Goal: Find specific page/section

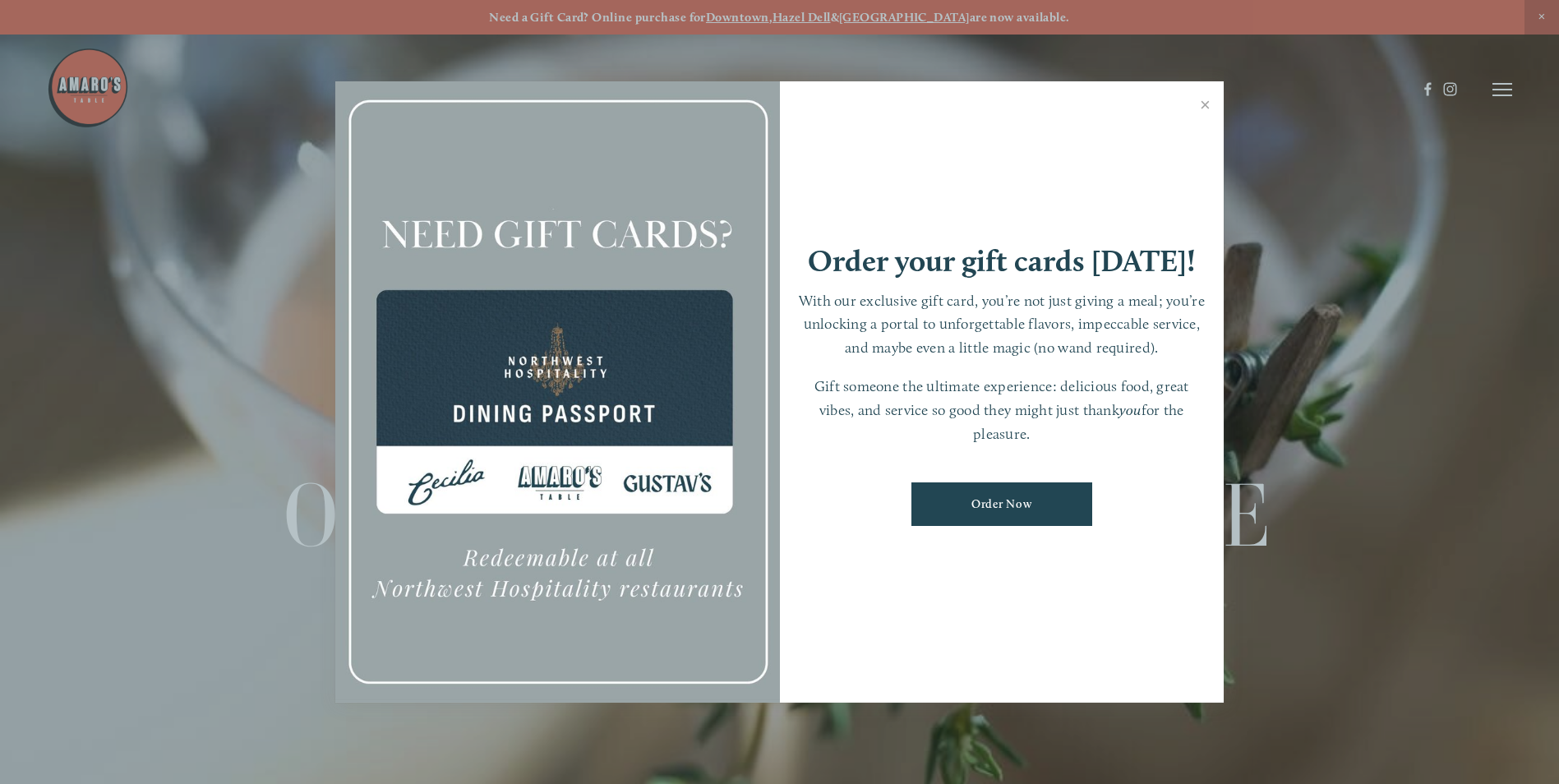
click at [1202, 102] on link "Close" at bounding box center [1205, 106] width 32 height 46
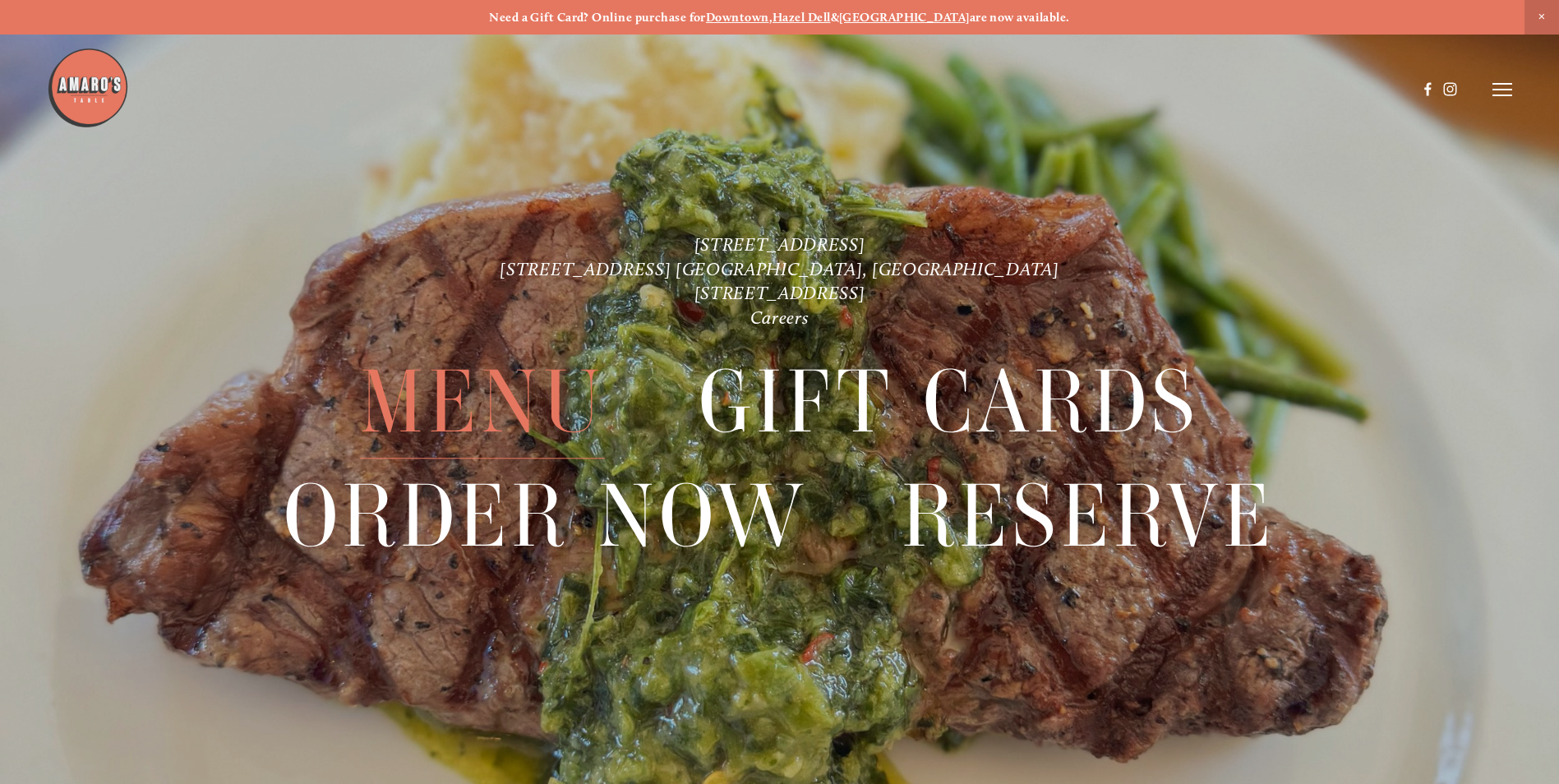
click at [470, 396] on span "Menu" at bounding box center [482, 401] width 245 height 112
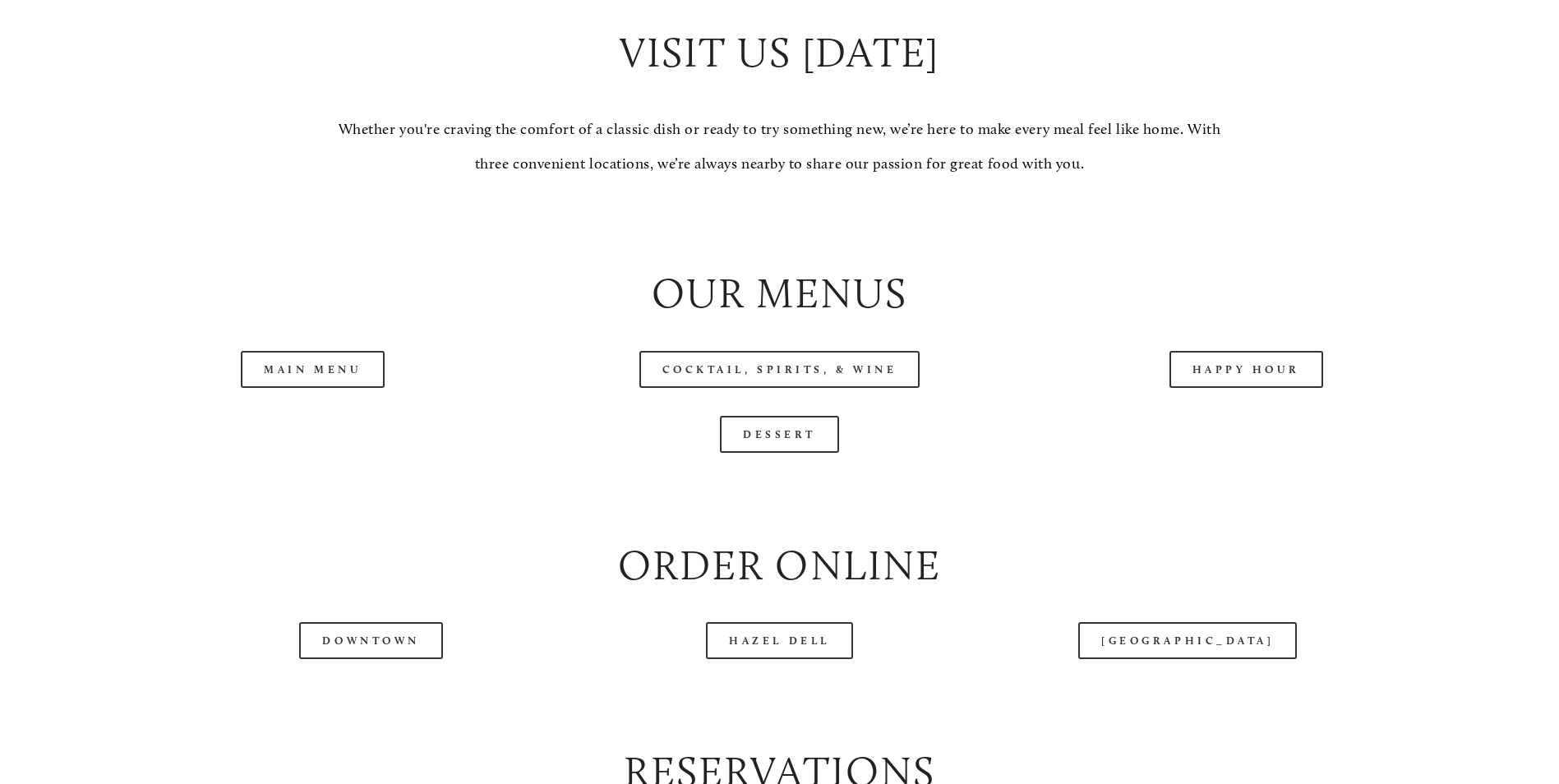
scroll to position [1725, 0]
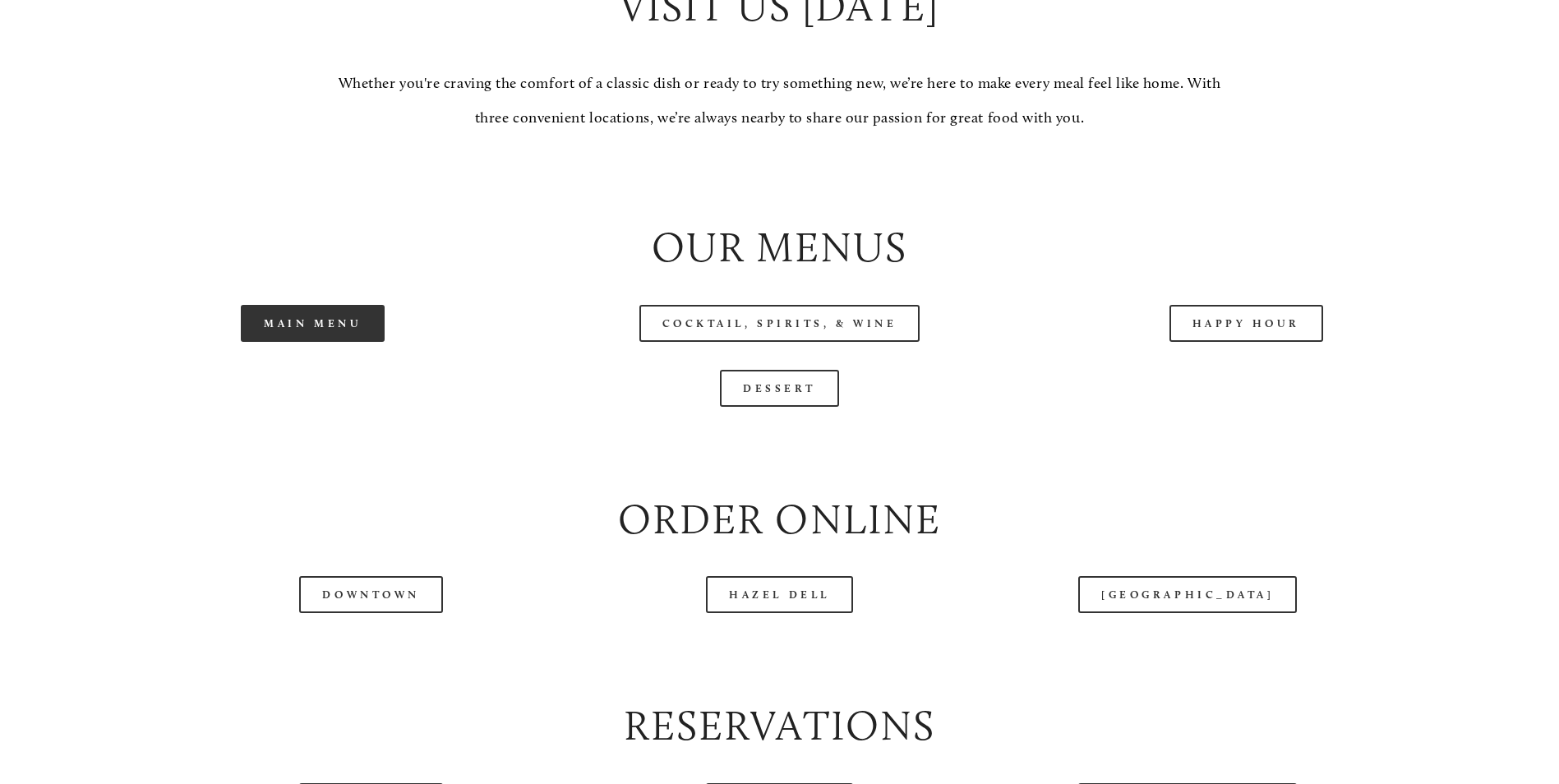
click at [313, 342] on link "Main Menu" at bounding box center [313, 324] width 144 height 37
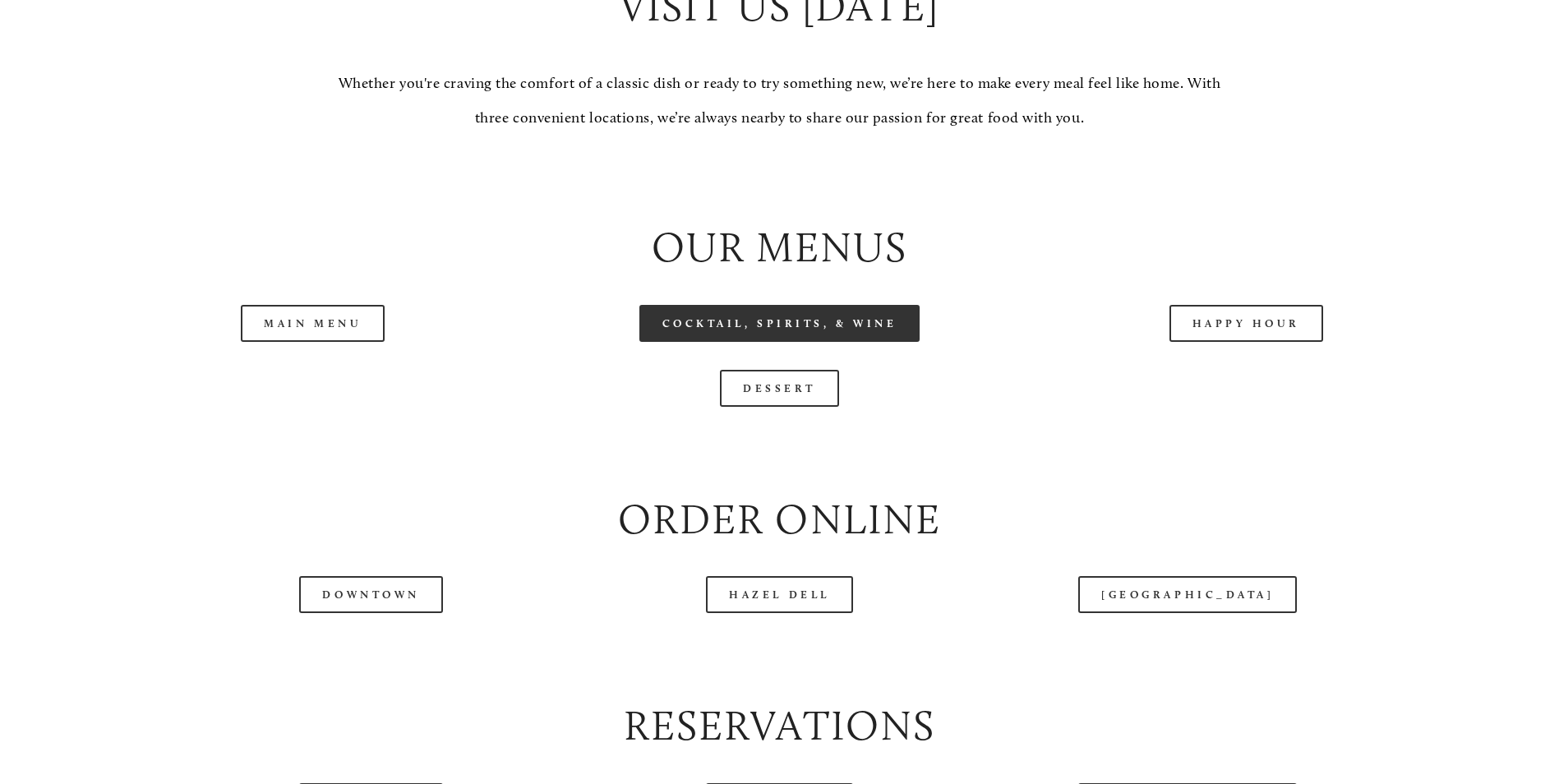
click at [798, 342] on link "Cocktail, Spirits, & Wine" at bounding box center [780, 324] width 281 height 37
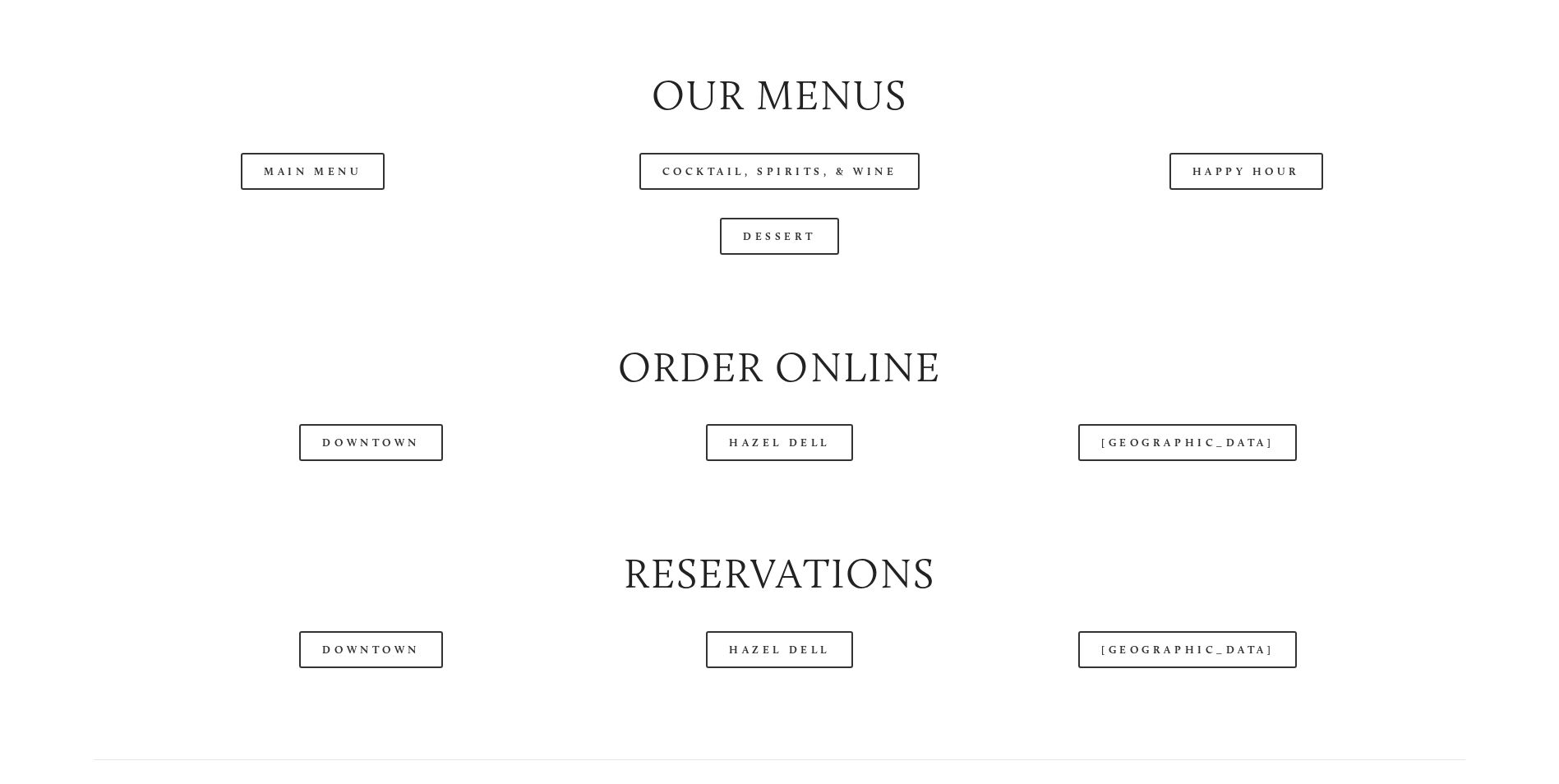
scroll to position [1889, 0]
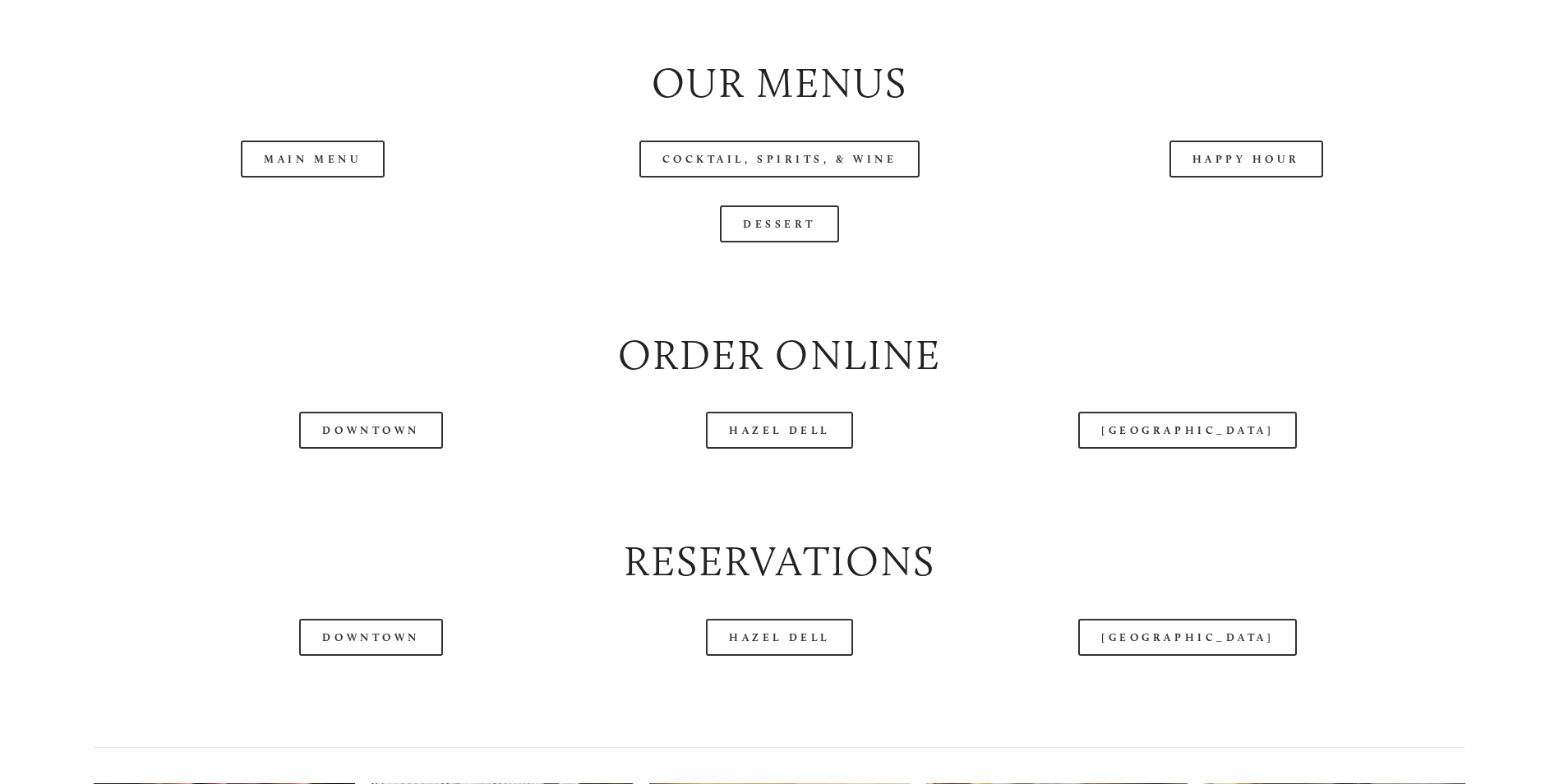
click at [782, 253] on div "Dessert" at bounding box center [779, 224] width 1399 height 65
click at [782, 242] on link "Dessert" at bounding box center [779, 224] width 119 height 37
